Goal: Information Seeking & Learning: Learn about a topic

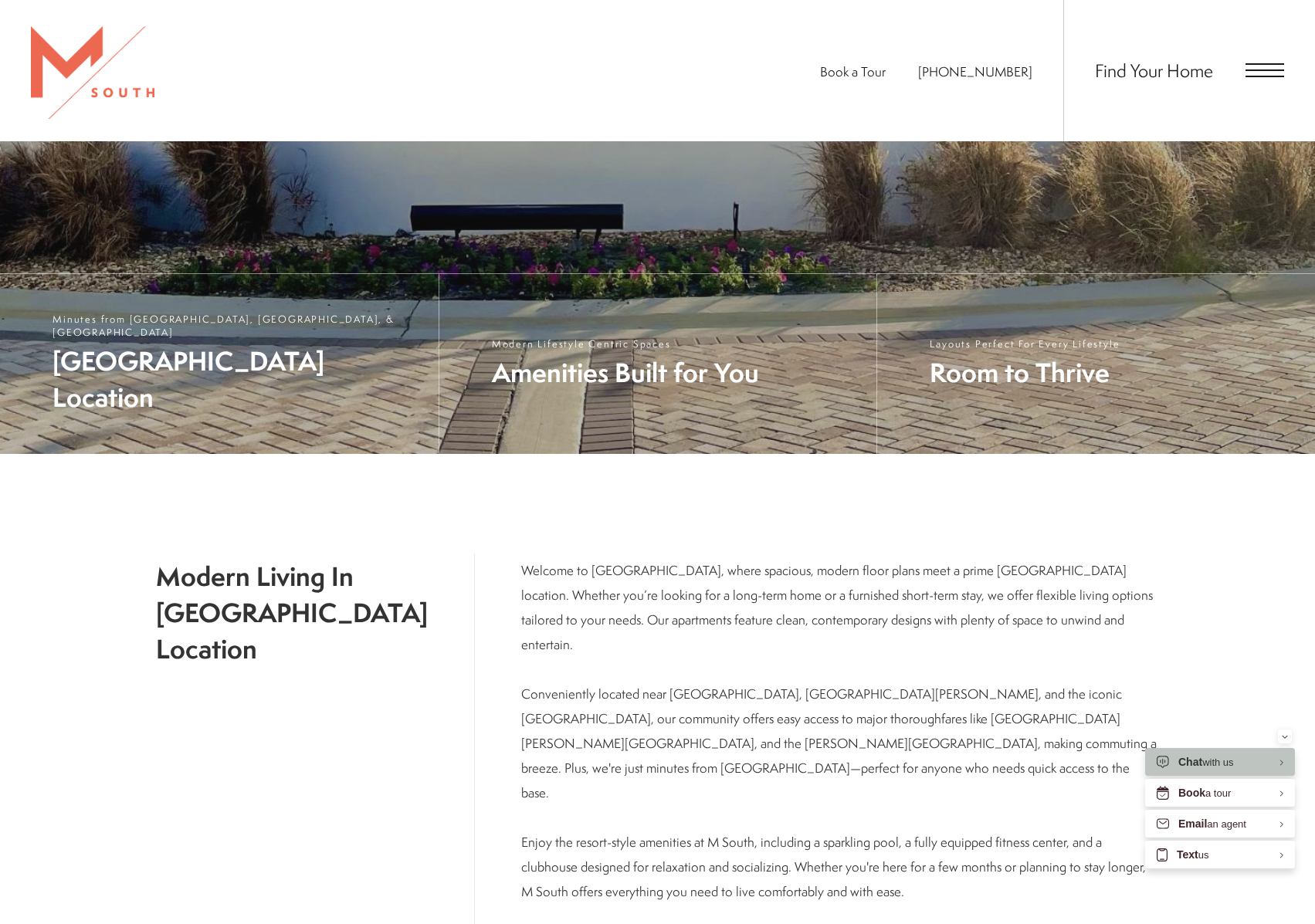
scroll to position [695, 0]
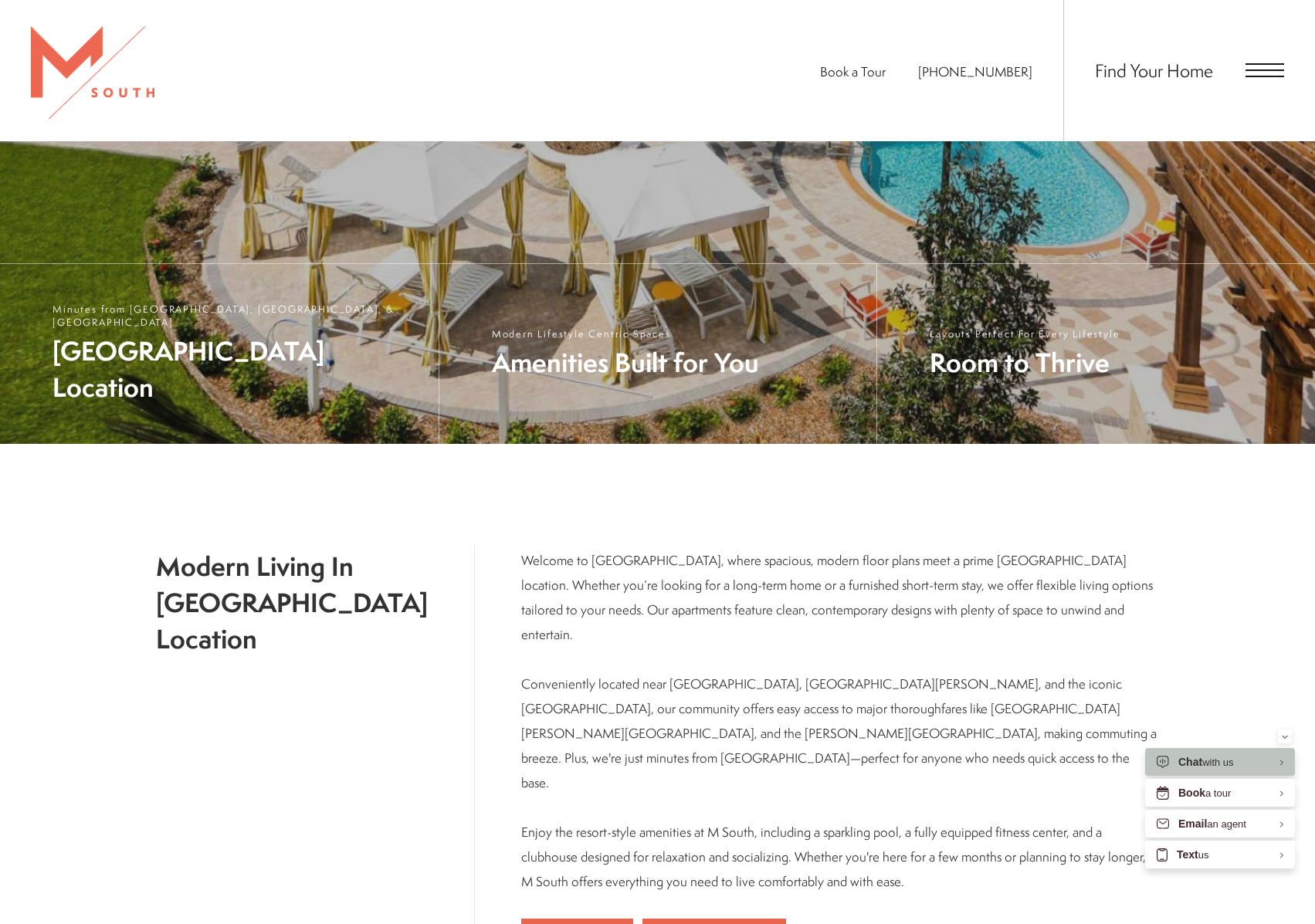
click at [1269, 70] on span "Open Menu" at bounding box center [1264, 70] width 38 height 2
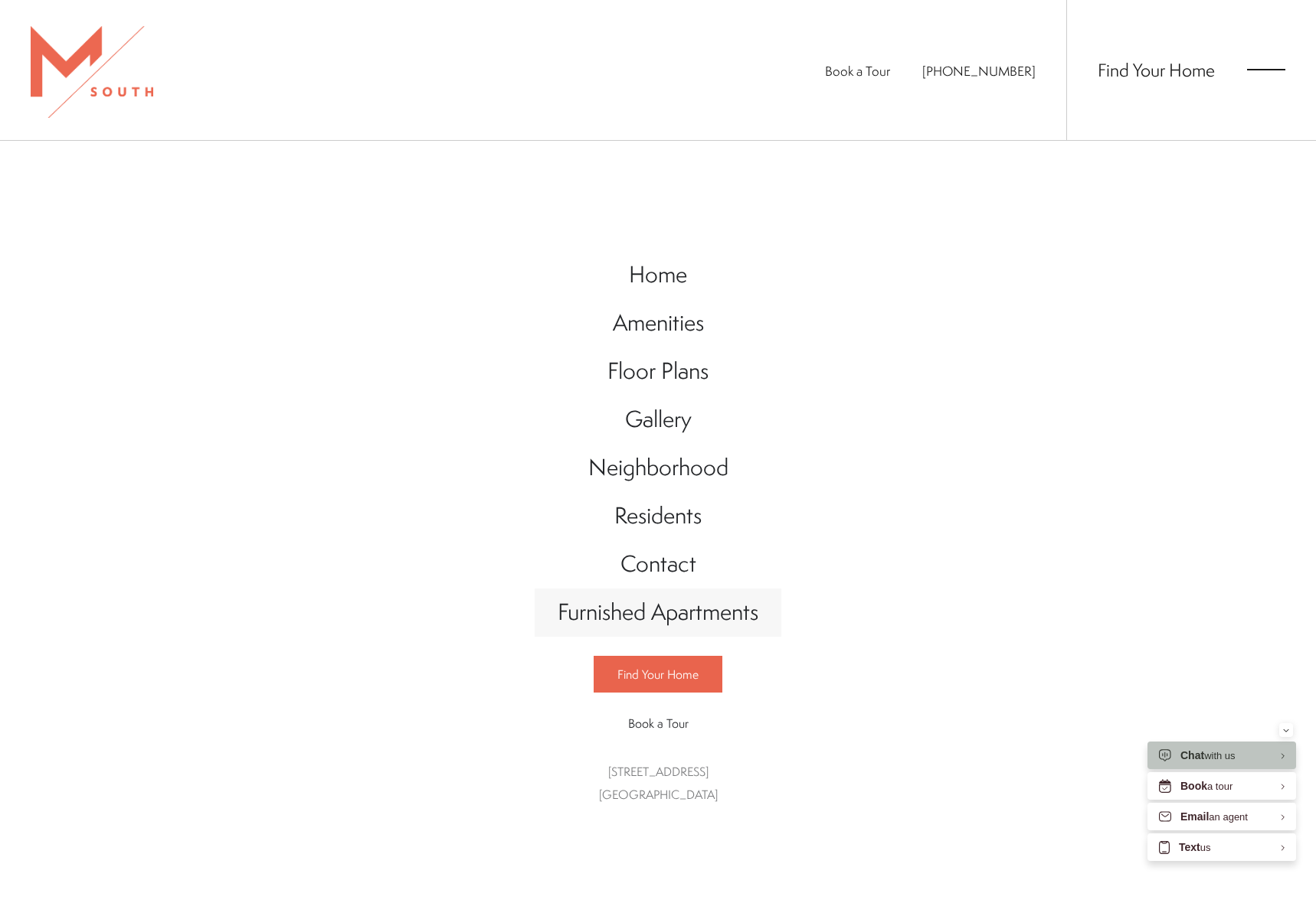
scroll to position [0, 0]
click at [696, 628] on span "Furnished Apartments" at bounding box center [658, 612] width 200 height 32
click at [656, 363] on span "Floor Plans" at bounding box center [658, 371] width 101 height 32
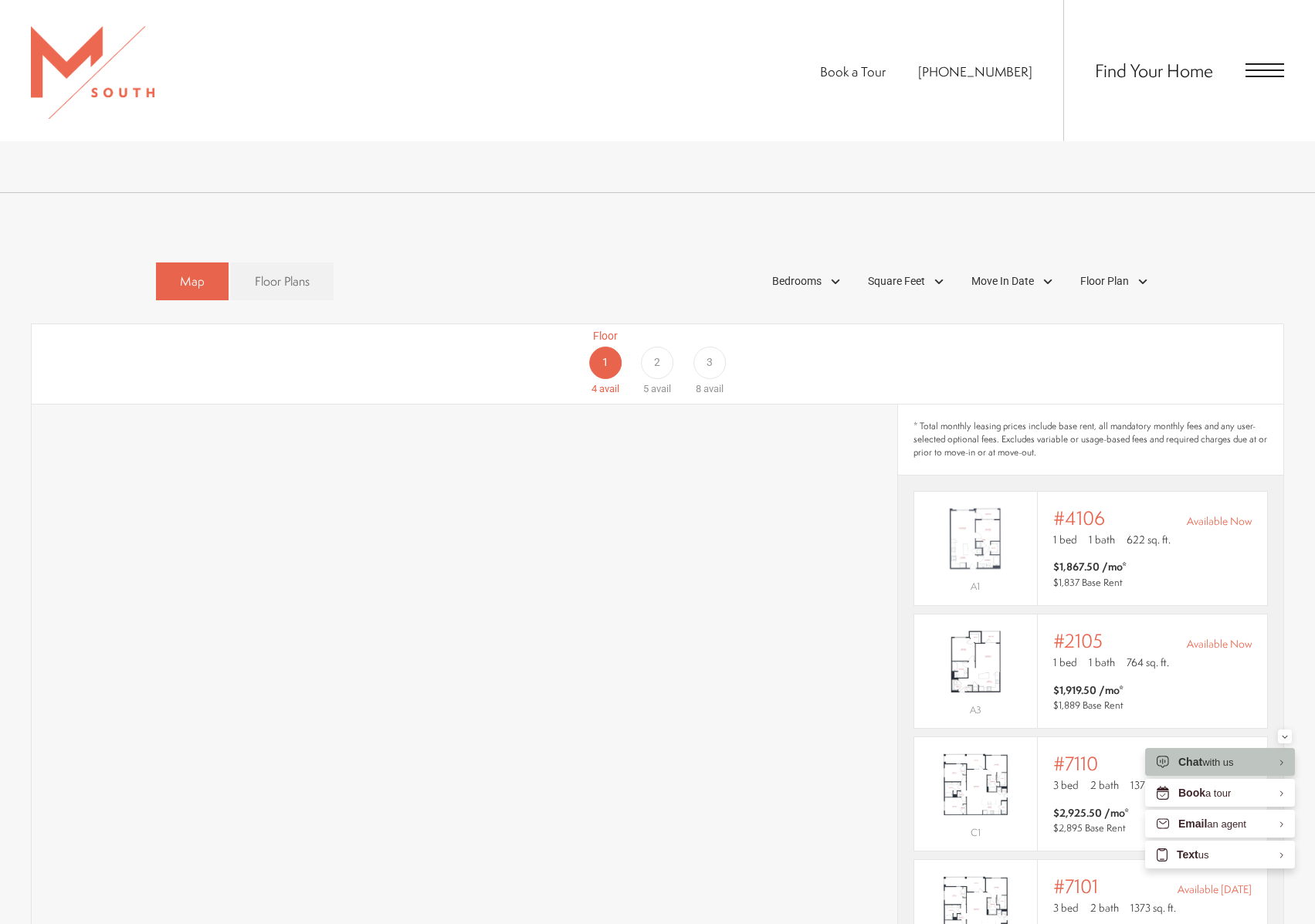
scroll to position [927, 0]
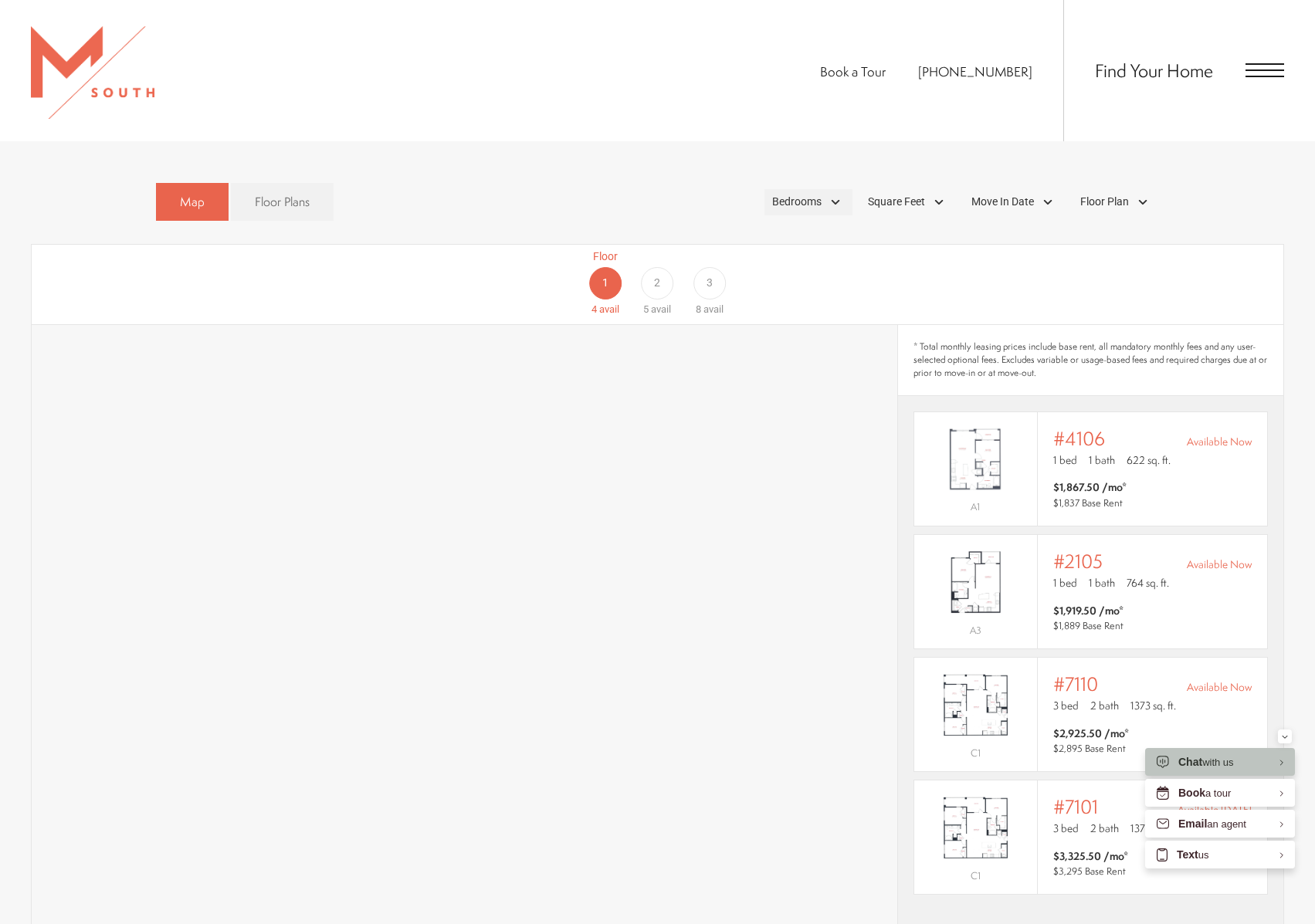
click at [836, 189] on div "Bedrooms" at bounding box center [808, 202] width 88 height 26
click at [759, 237] on span "1 Bedroom" at bounding box center [779, 245] width 78 height 17
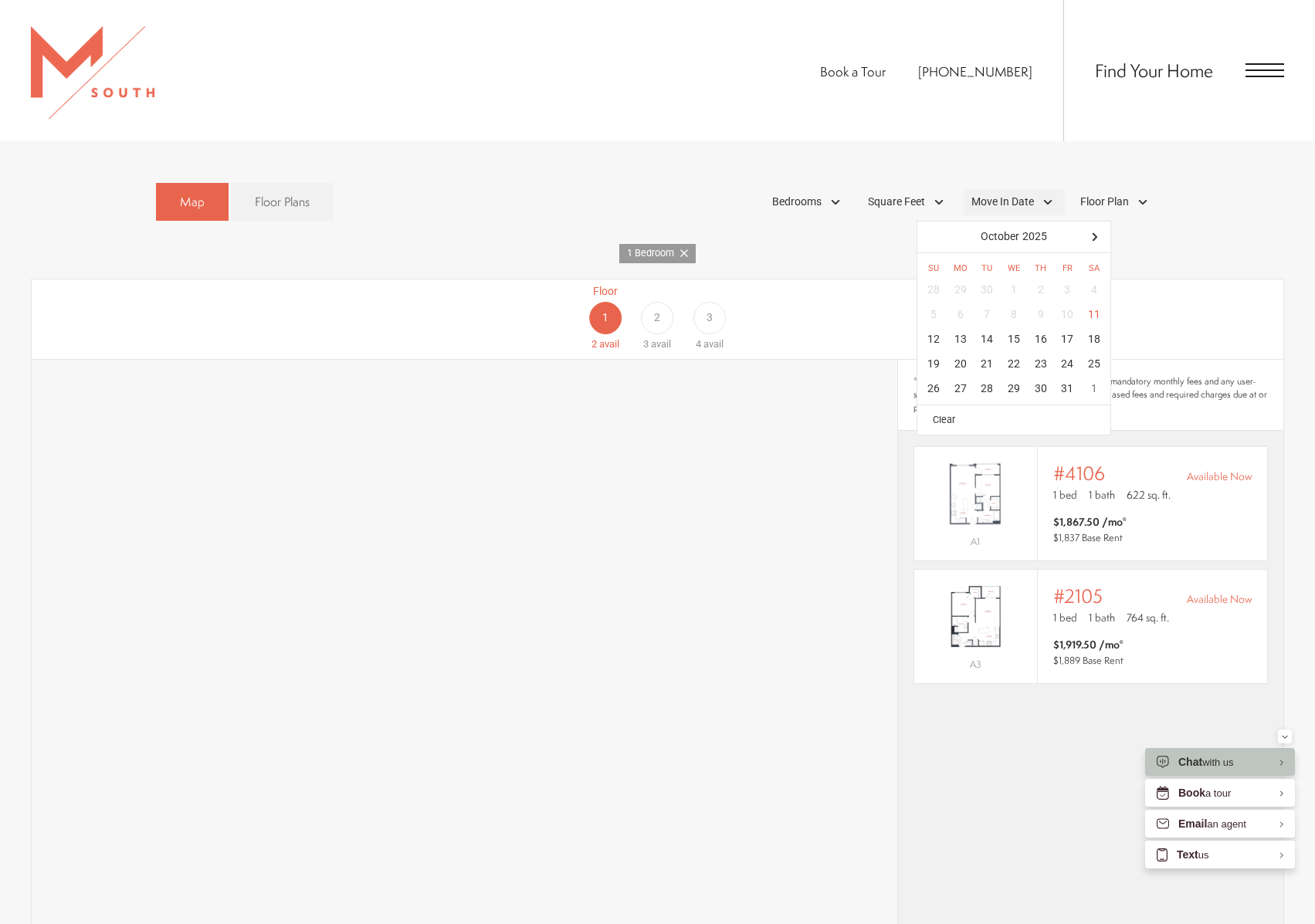
click at [1034, 189] on div "Move In Date" at bounding box center [1015, 202] width 101 height 26
click at [1021, 353] on div "22" at bounding box center [1014, 365] width 27 height 24
click at [889, 314] on div "Floor 1 2 avail Floor 2 0 avail Floor 3 4 avail" at bounding box center [1205, 317] width 1252 height 68
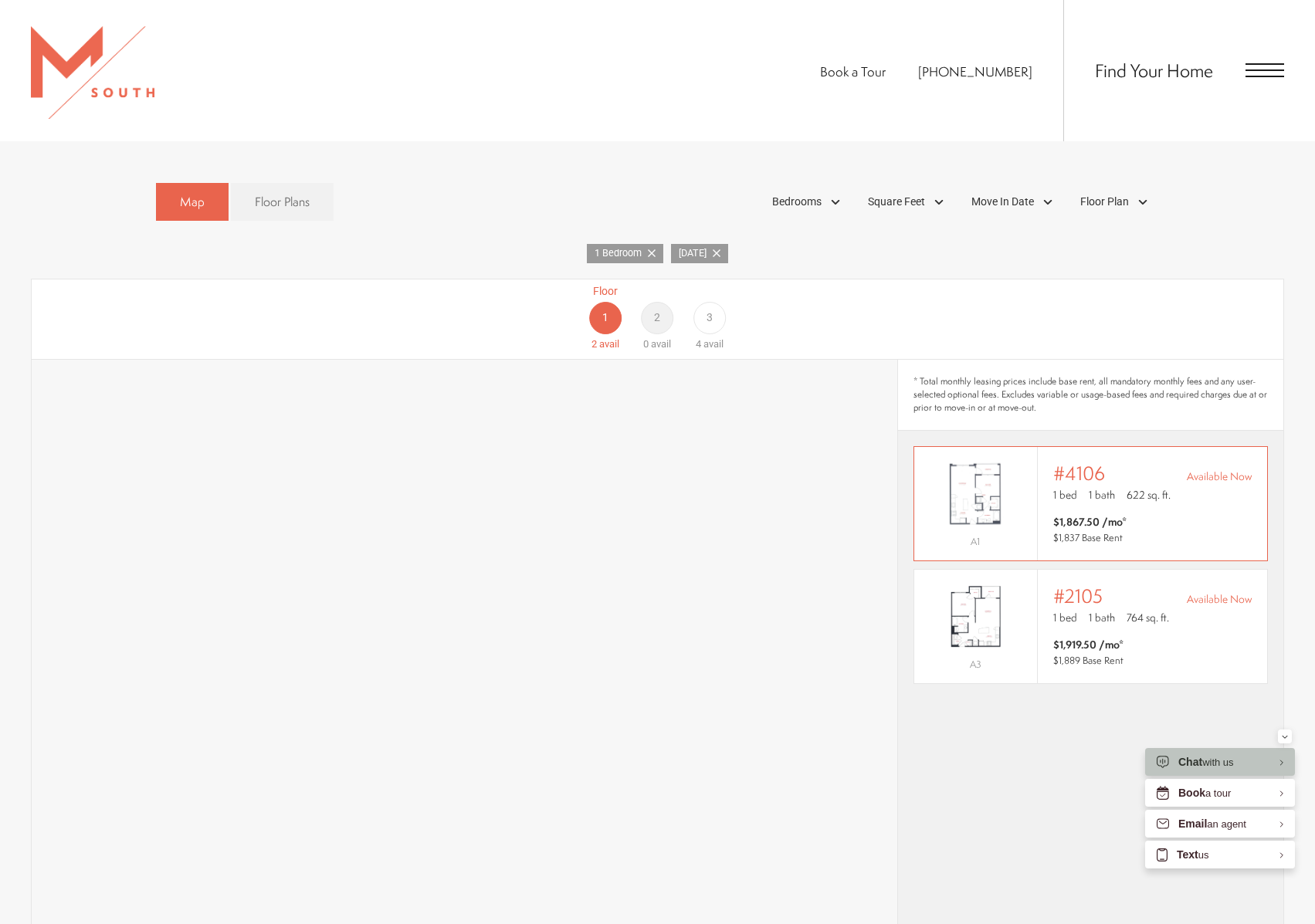
scroll to position [0, 0]
click at [1053, 585] on span "#2105" at bounding box center [1077, 596] width 50 height 22
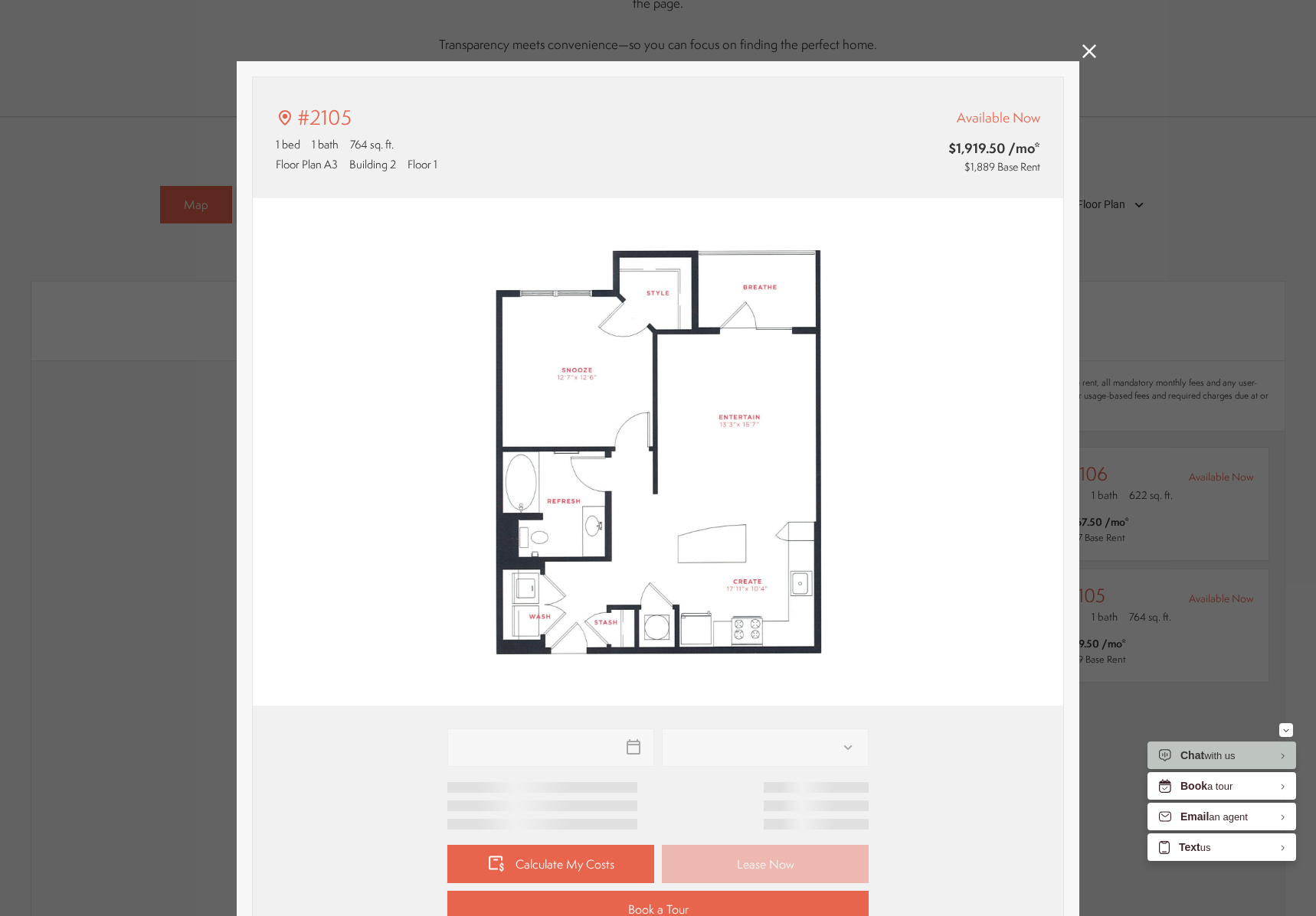
type input "**********"
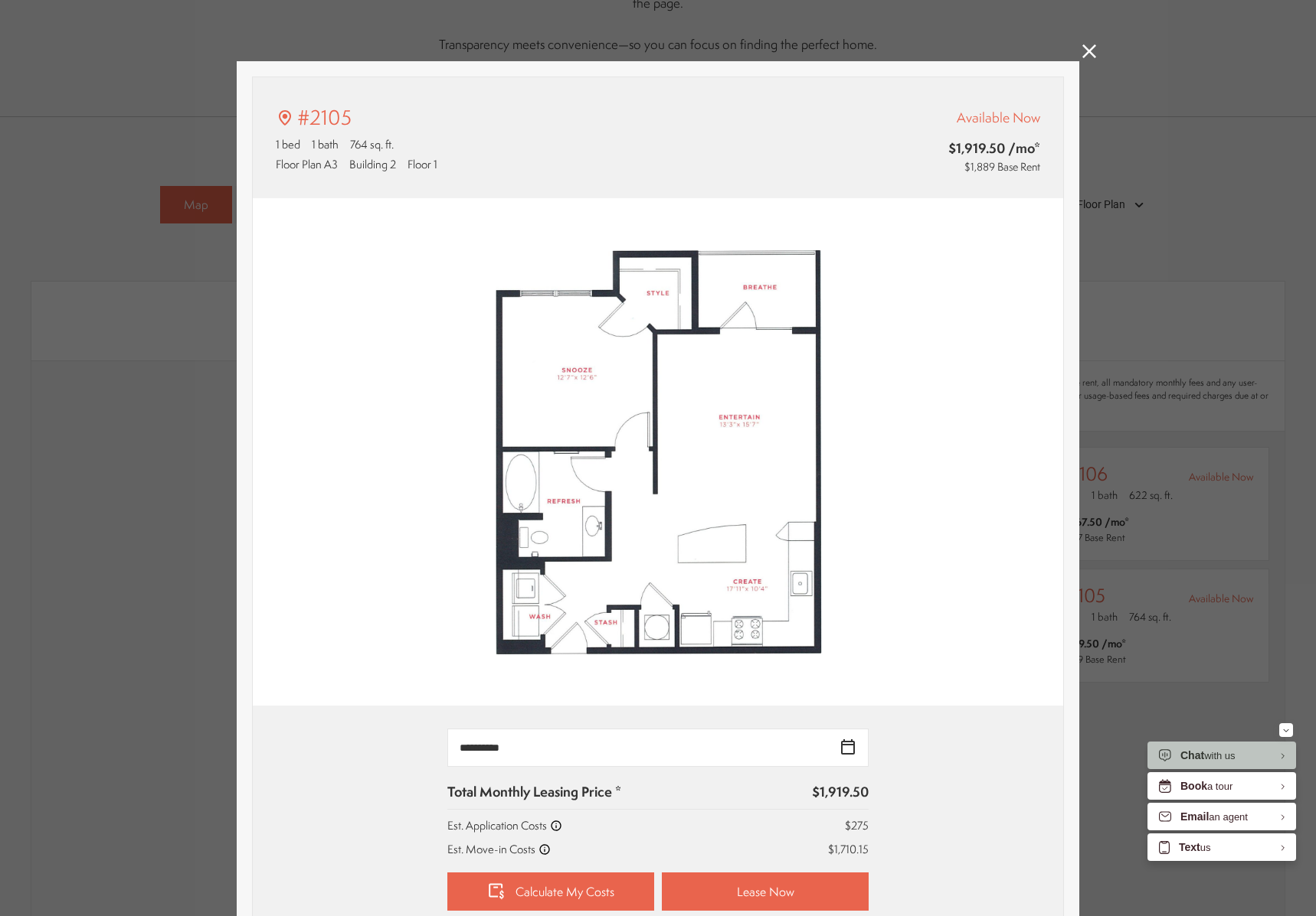
click at [1082, 59] on link at bounding box center [1089, 53] width 14 height 18
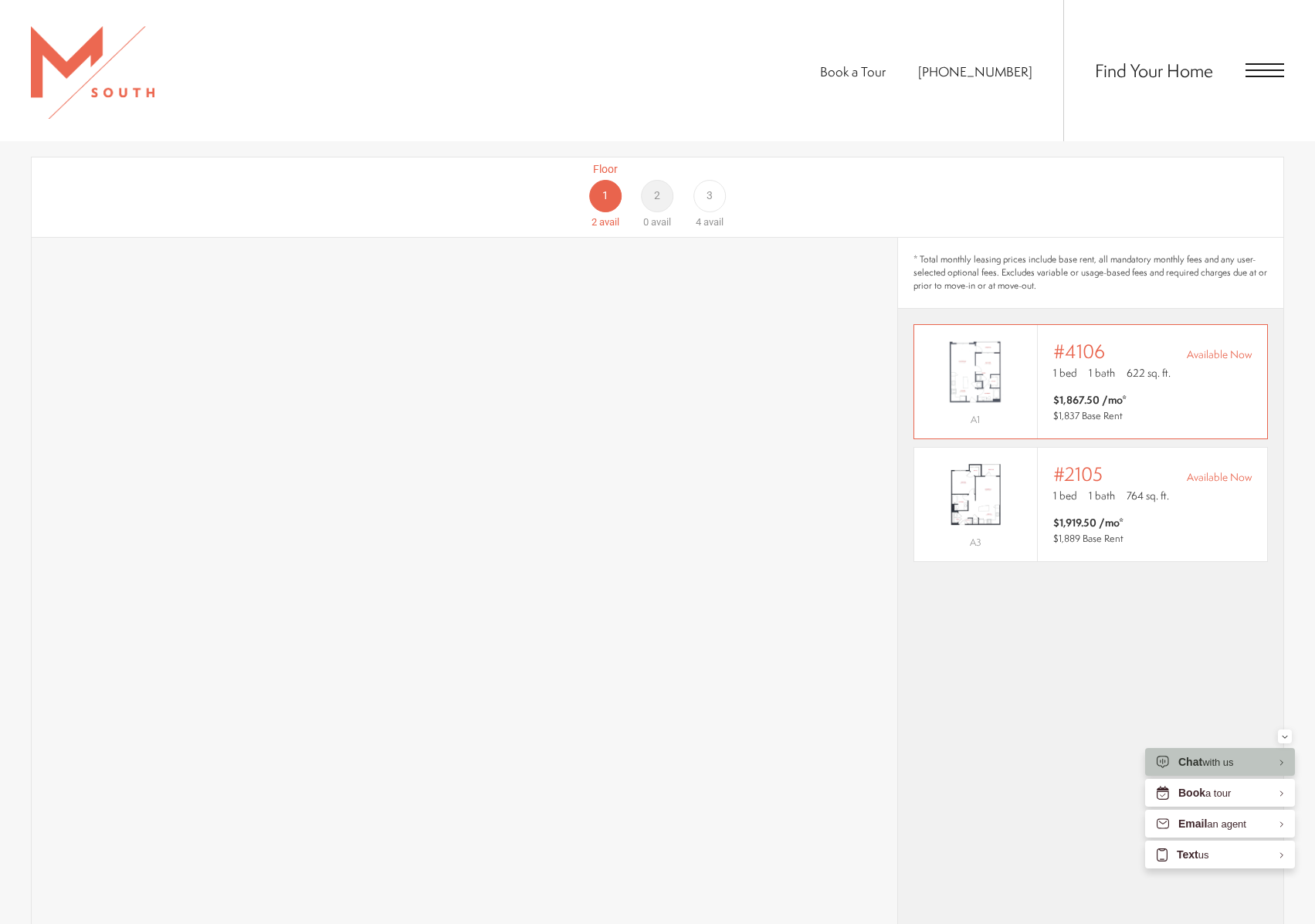
scroll to position [1081, 0]
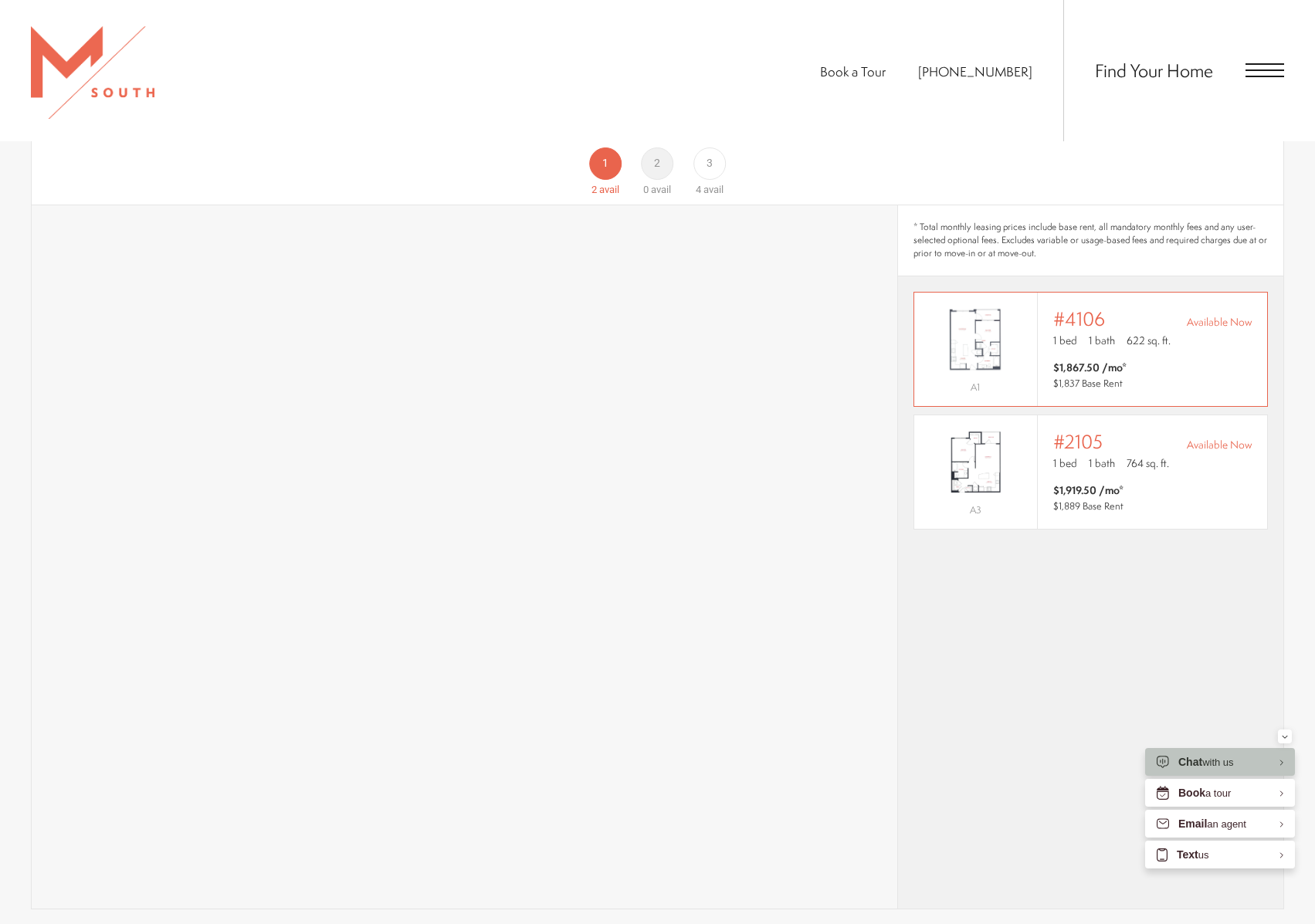
click at [1134, 360] on span "$1,867.50 /mo* $1,837 Base Rent" at bounding box center [1152, 375] width 198 height 31
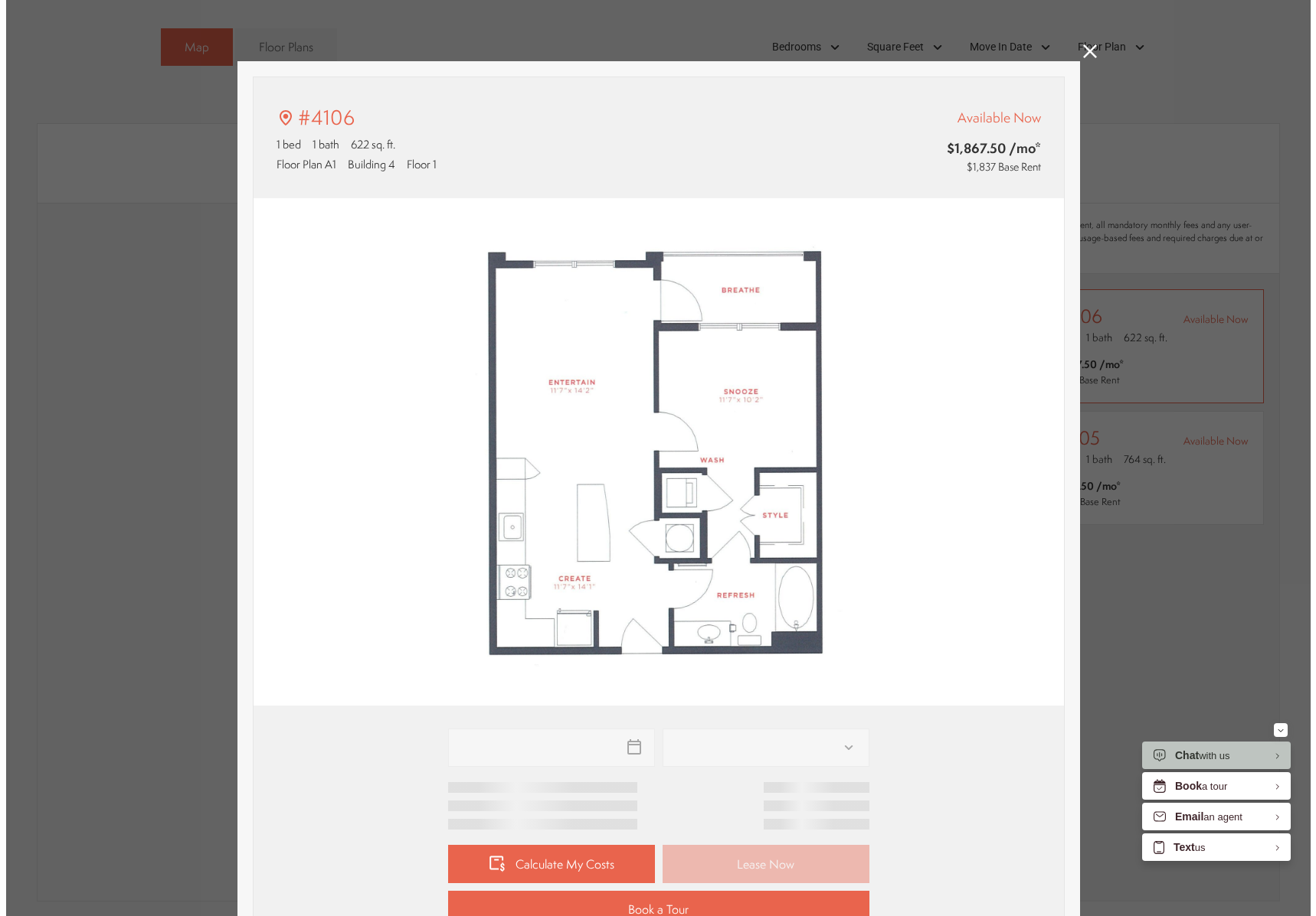
scroll to position [0, 0]
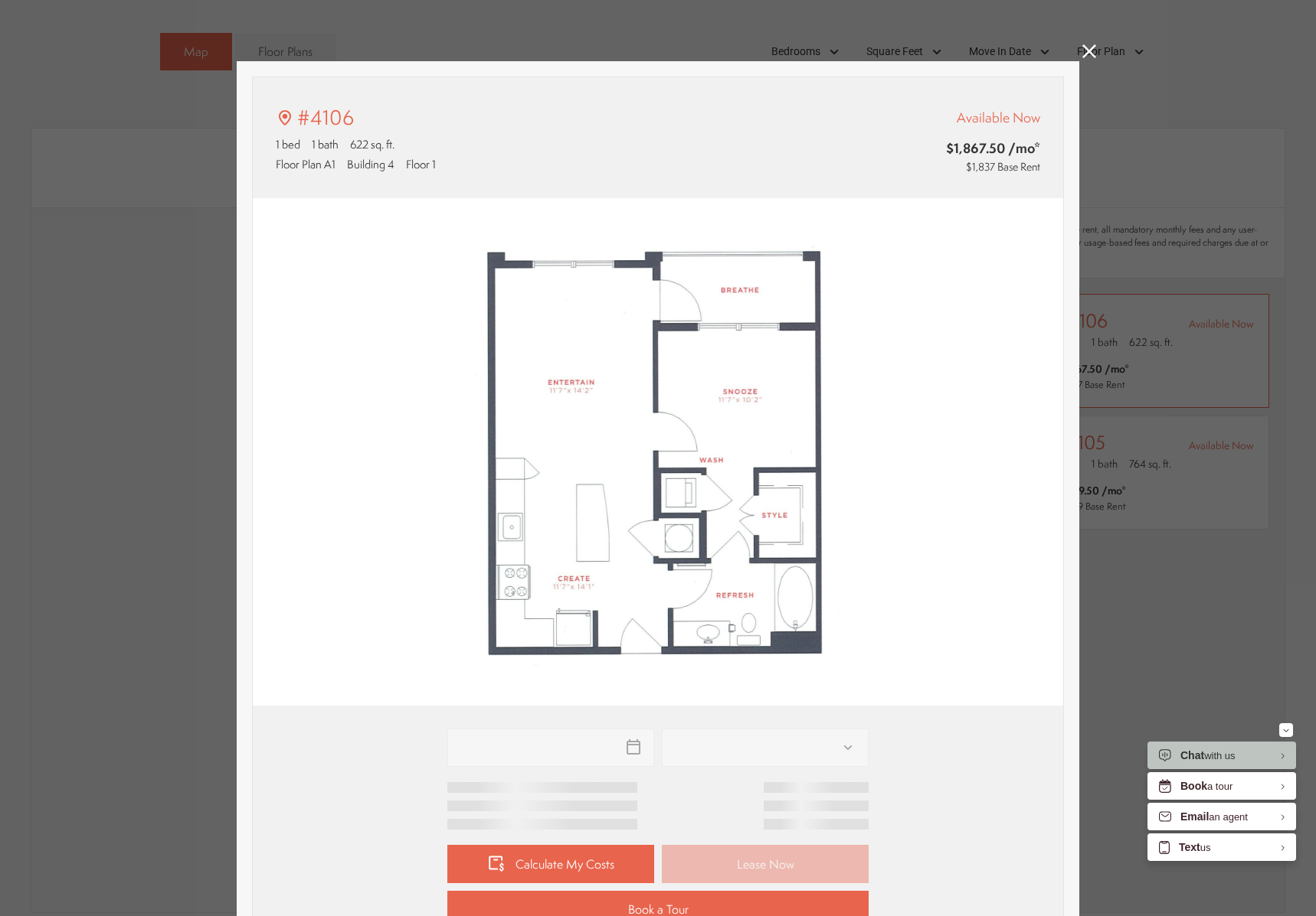
type input "**********"
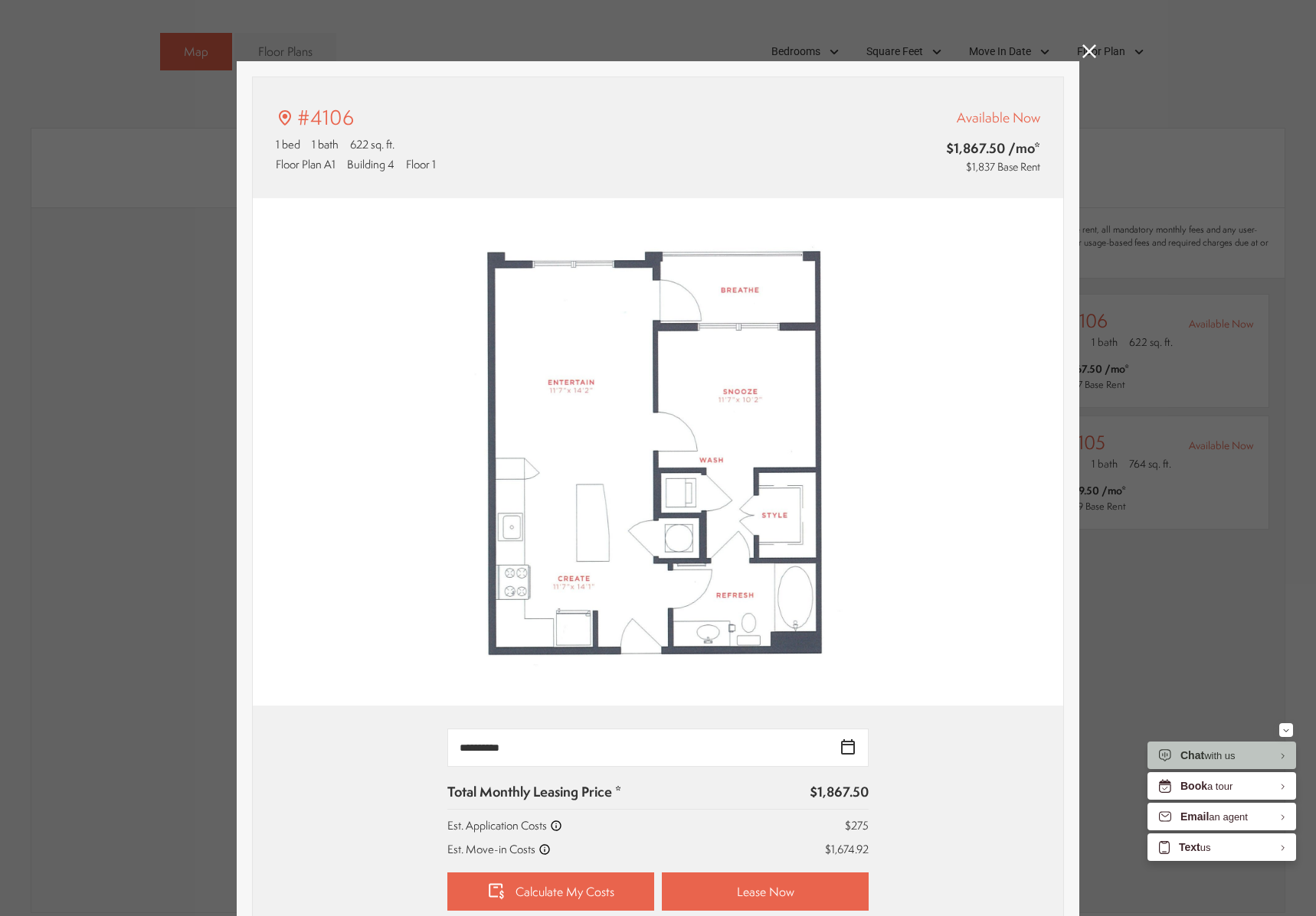
click at [1087, 51] on icon at bounding box center [1089, 51] width 14 height 14
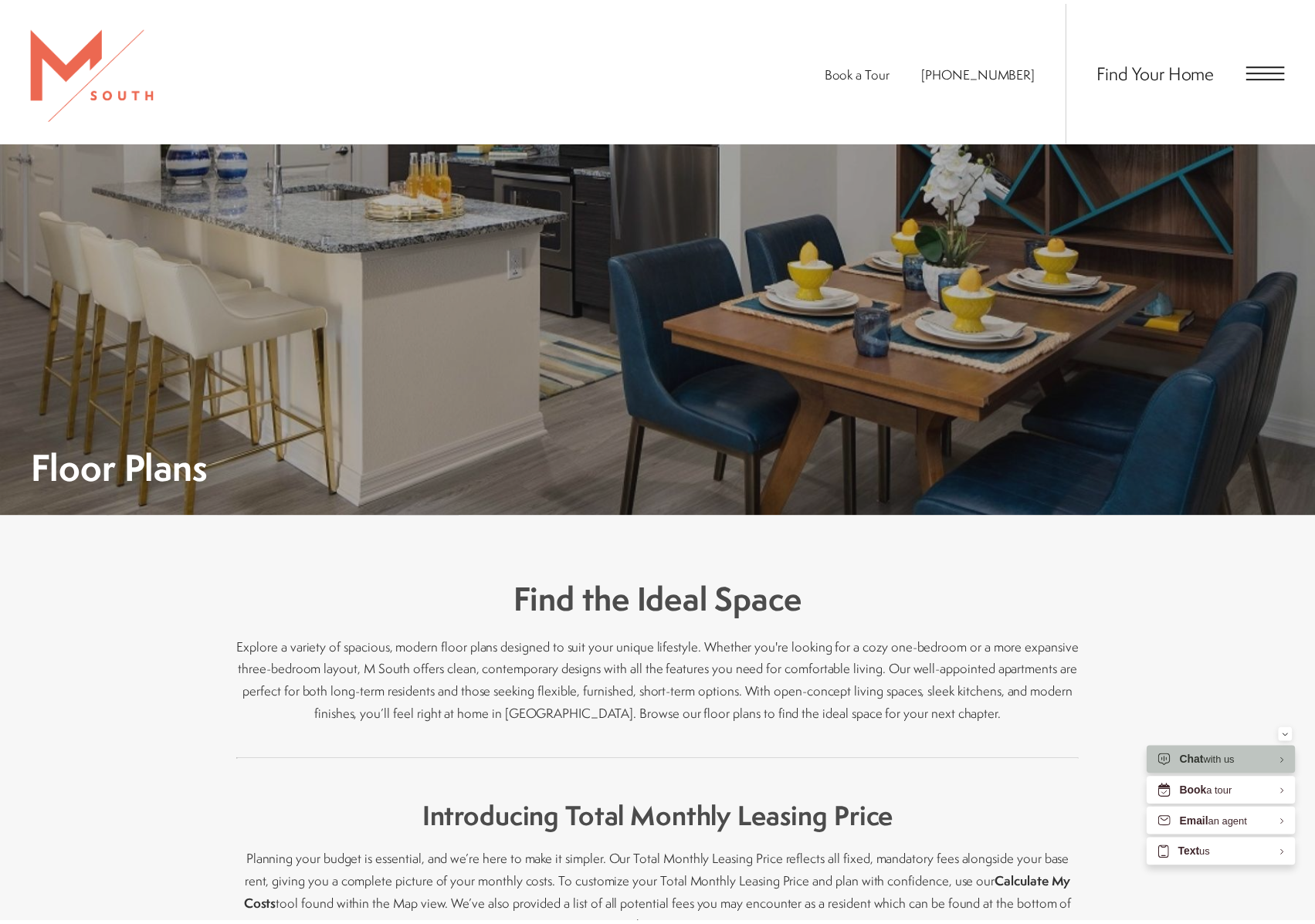
scroll to position [1081, 0]
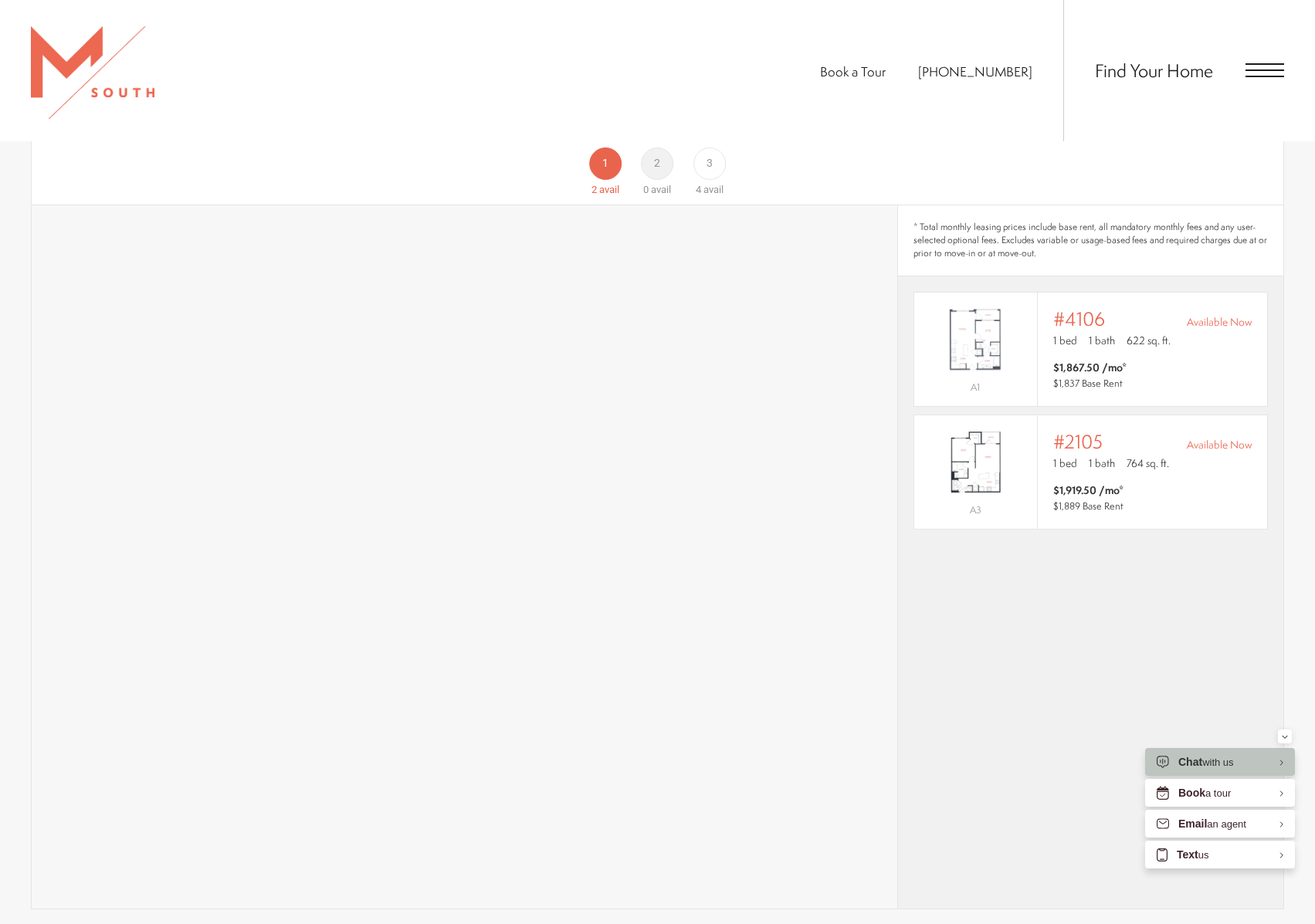
click at [1256, 65] on span "Open Menu" at bounding box center [1264, 70] width 38 height 14
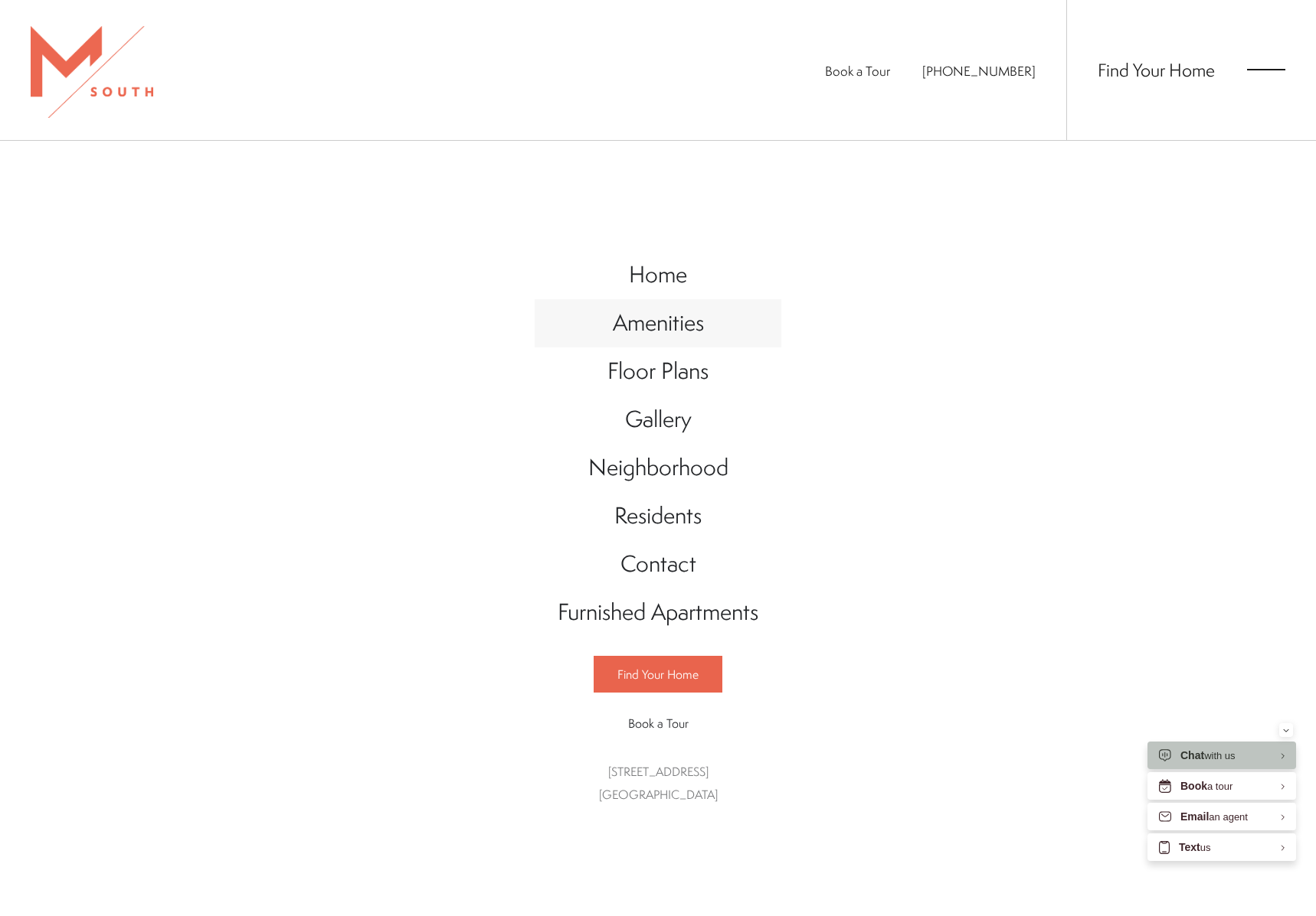
click at [688, 319] on span "Amenities" at bounding box center [658, 323] width 91 height 32
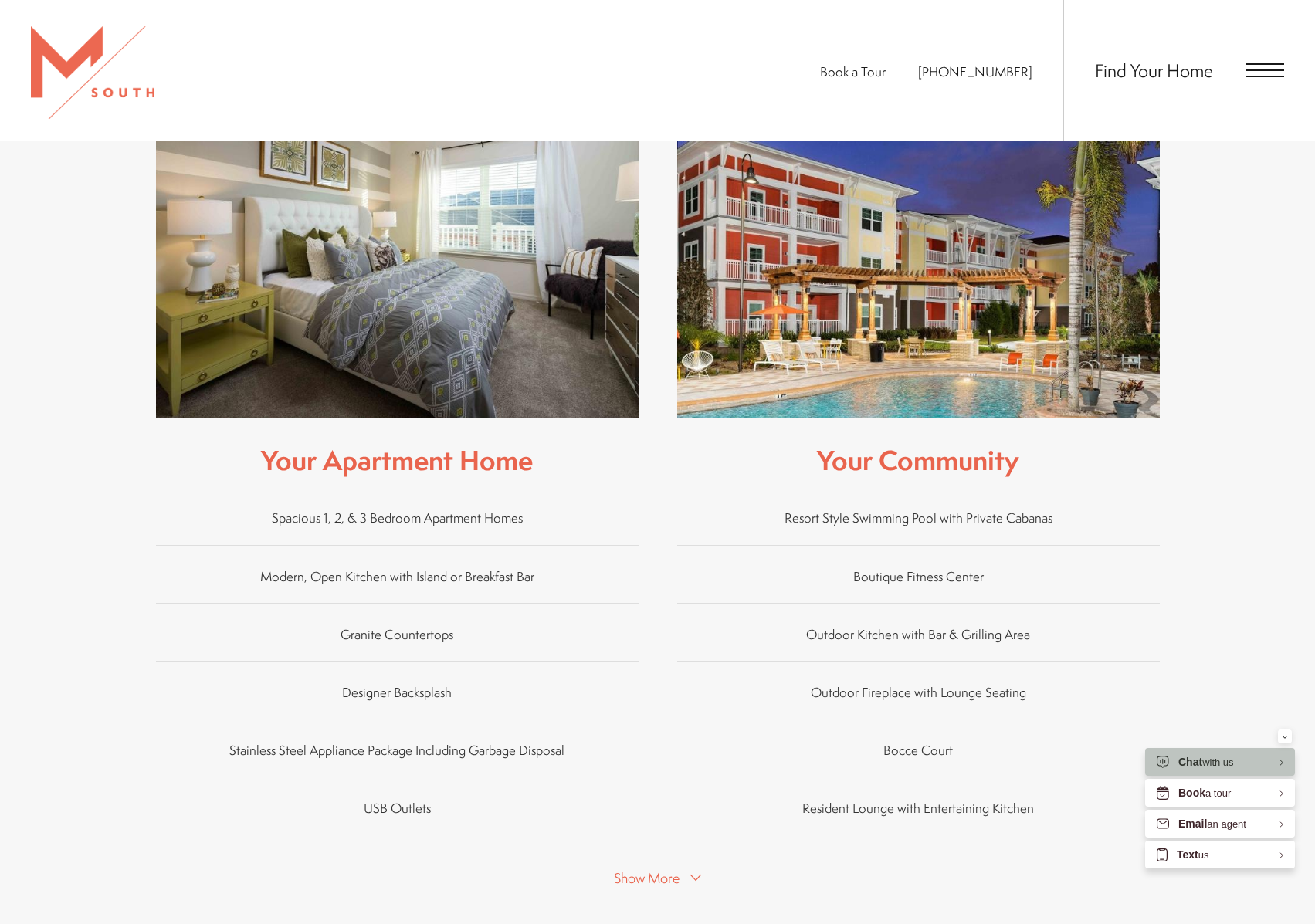
click at [665, 869] on span "Show More" at bounding box center [646, 878] width 65 height 20
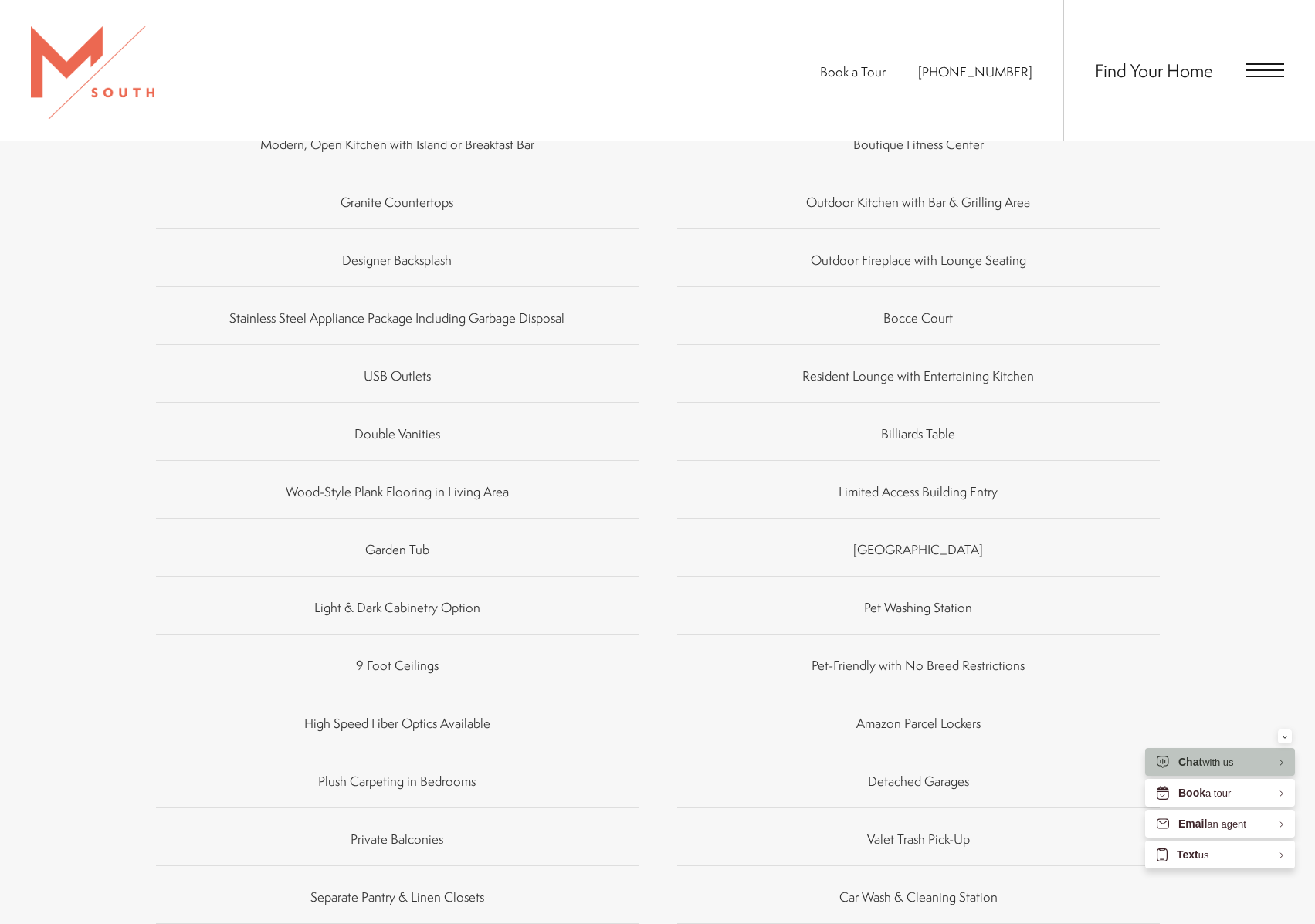
scroll to position [898, 0]
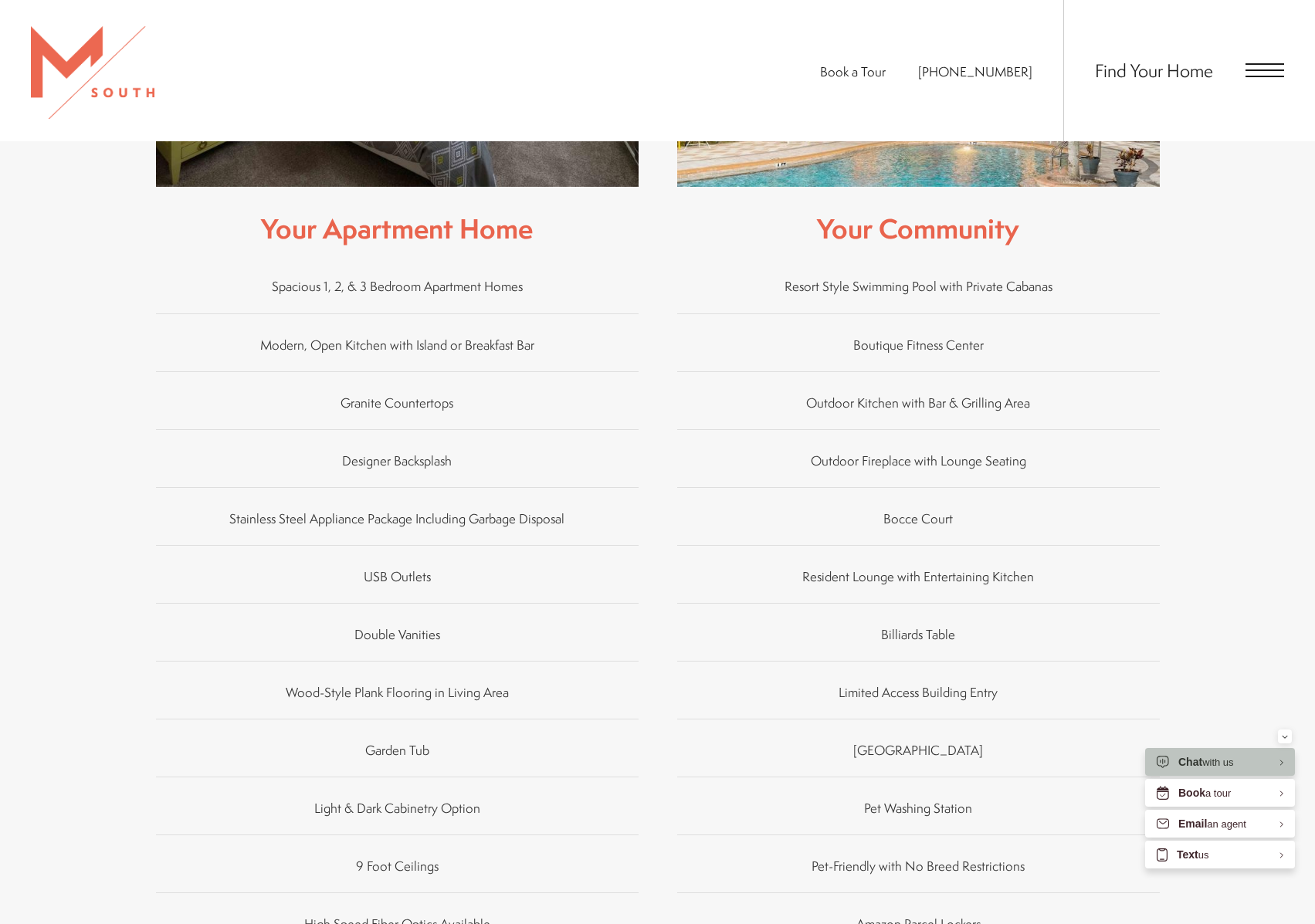
click at [1314, 169] on div "Enhance Your Lifestyle At M South, we offer a range of exceptional amenities de…" at bounding box center [658, 545] width 1315 height 1863
